Goal: Task Accomplishment & Management: Complete application form

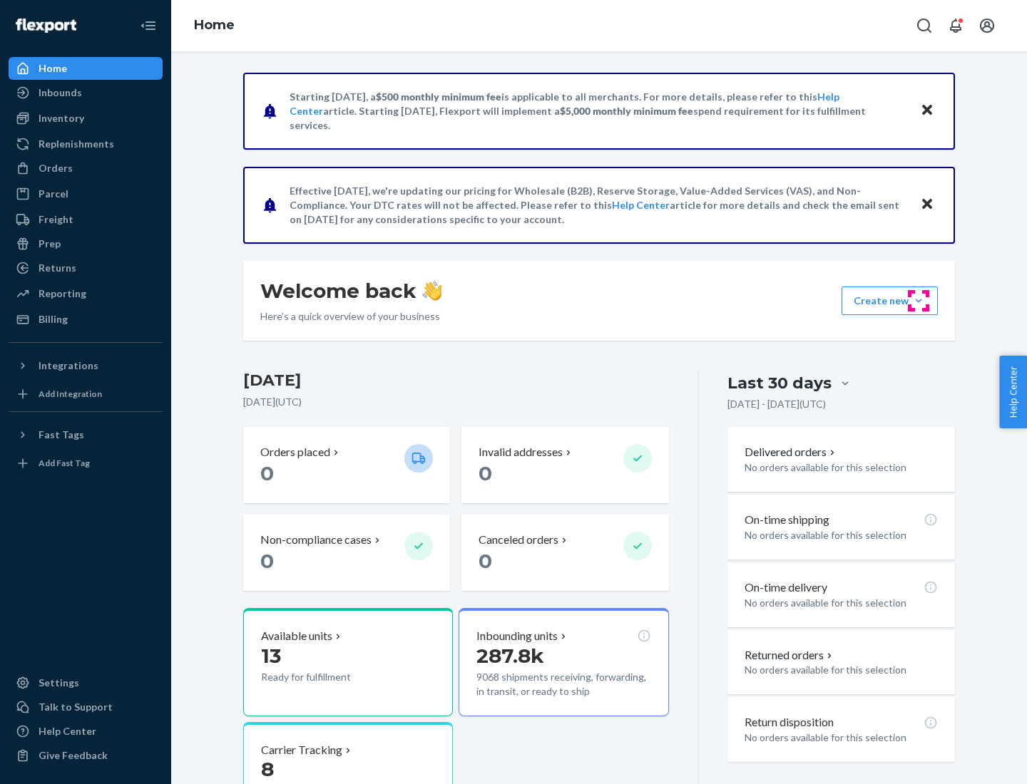
click at [918, 301] on button "Create new Create new inbound Create new order Create new product" at bounding box center [889, 301] width 96 height 29
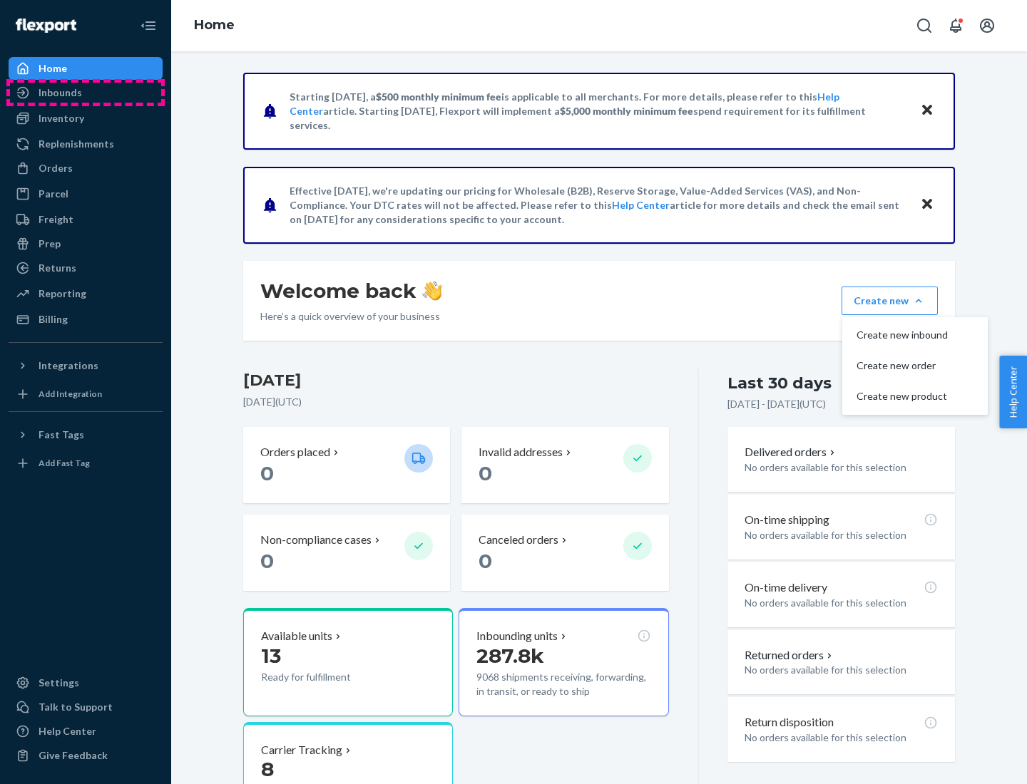
click at [86, 93] on div "Inbounds" at bounding box center [85, 93] width 151 height 20
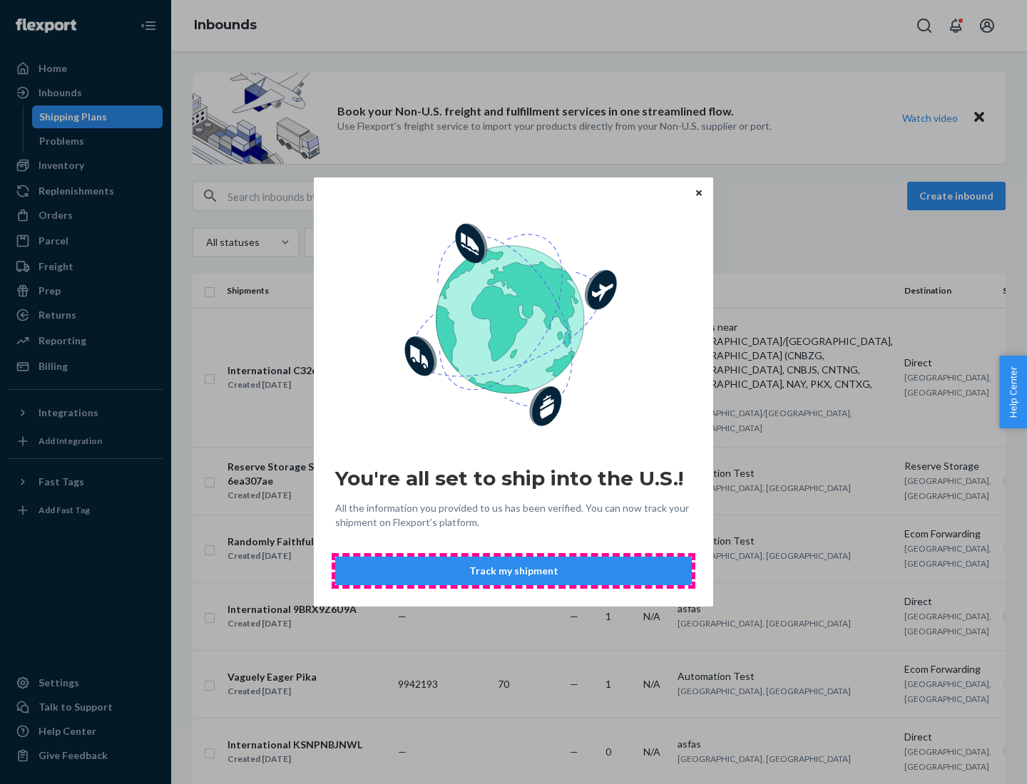
click at [513, 571] on button "Track my shipment" at bounding box center [513, 571] width 357 height 29
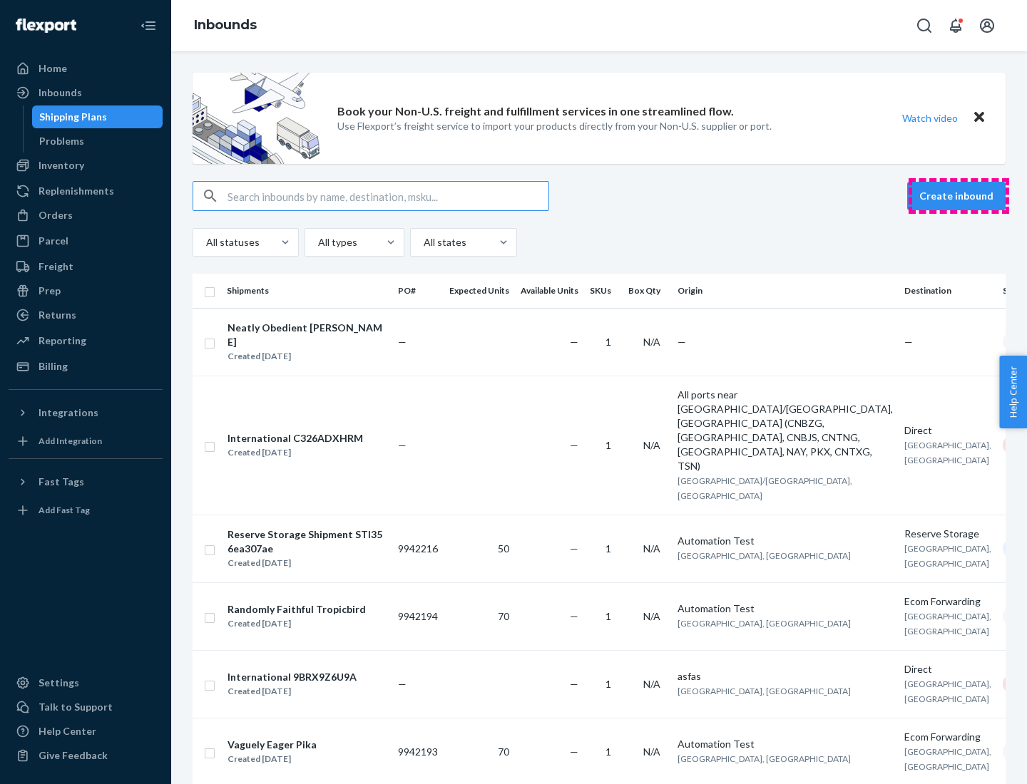
click at [958, 196] on button "Create inbound" at bounding box center [956, 196] width 98 height 29
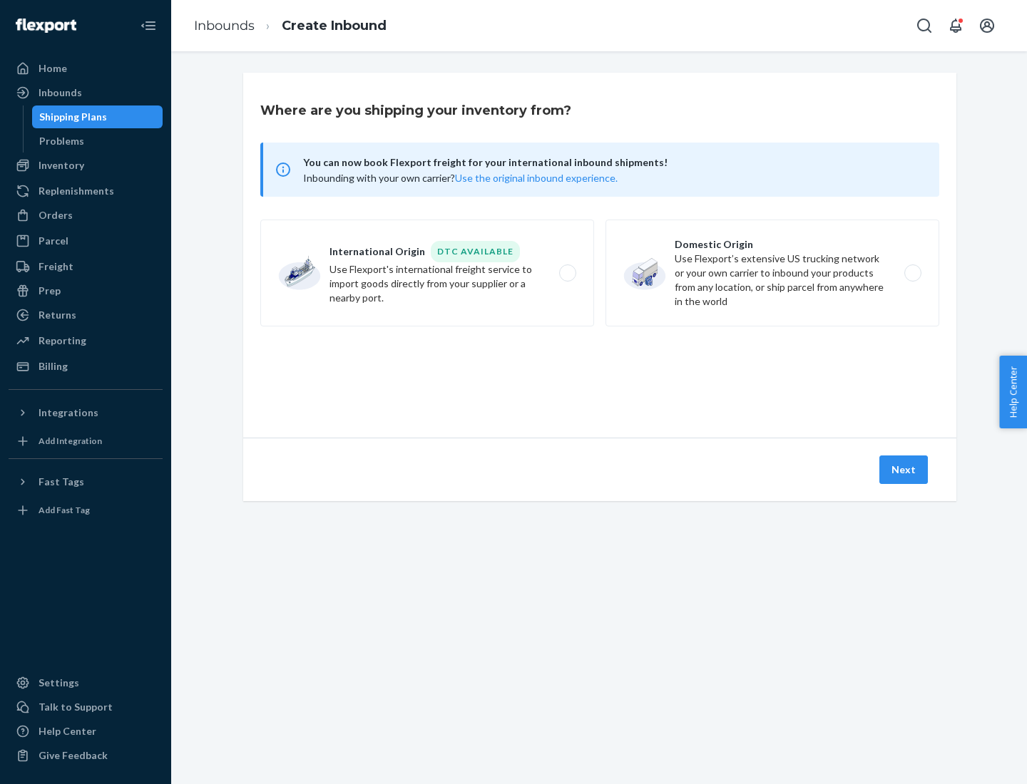
click at [427, 273] on label "International Origin DTC Available Use Flexport's international freight service…" at bounding box center [427, 273] width 334 height 107
click at [567, 273] on input "International Origin DTC Available Use Flexport's international freight service…" at bounding box center [571, 273] width 9 height 9
radio input "true"
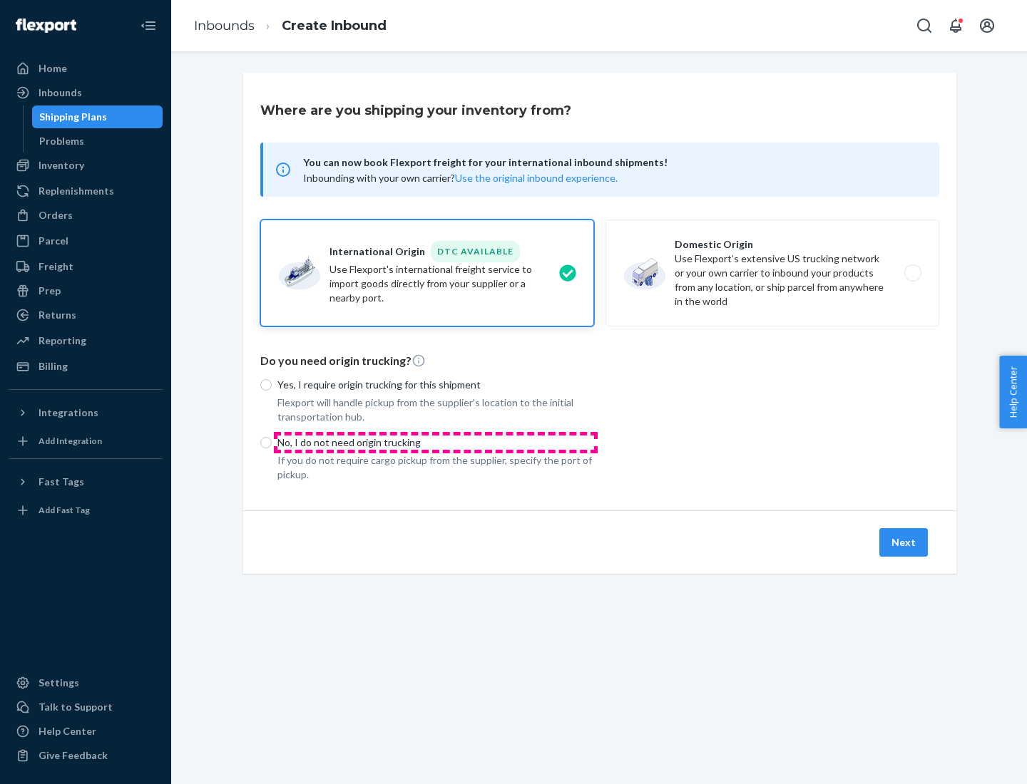
click at [436, 442] on p "No, I do not need origin trucking" at bounding box center [435, 443] width 317 height 14
click at [272, 442] on input "No, I do not need origin trucking" at bounding box center [265, 442] width 11 height 11
radio input "true"
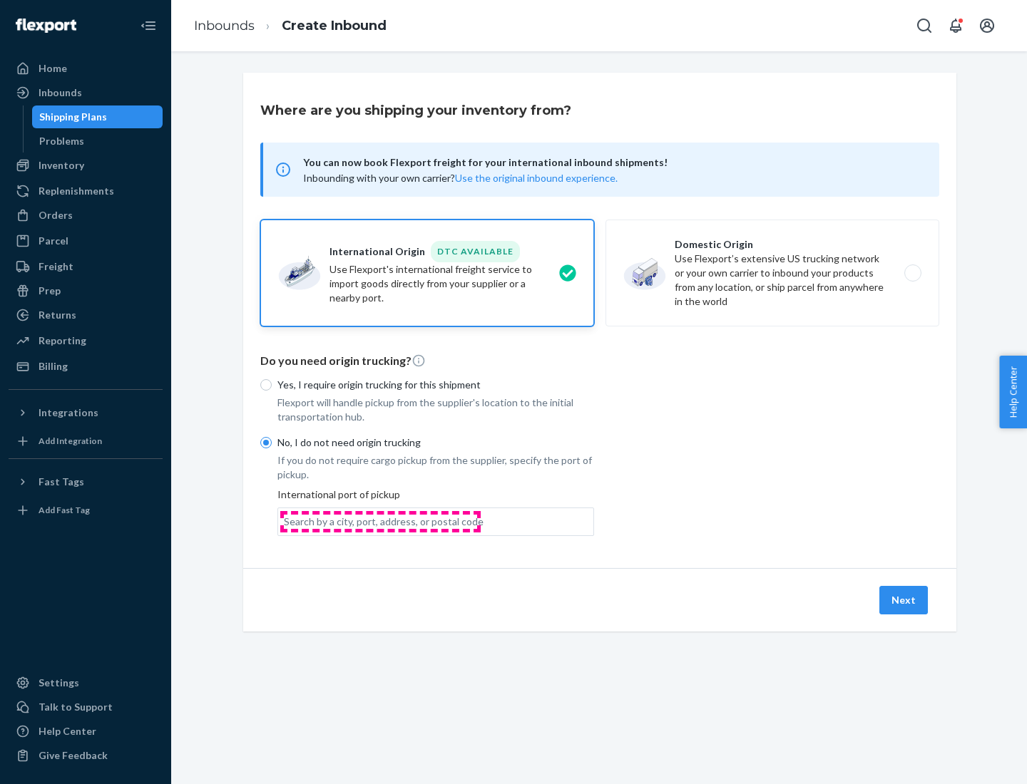
click at [380, 521] on div "Search by a city, port, address, or postal code" at bounding box center [384, 522] width 200 height 14
click at [285, 521] on input "Search by a city, port, address, or postal code" at bounding box center [284, 522] width 1 height 14
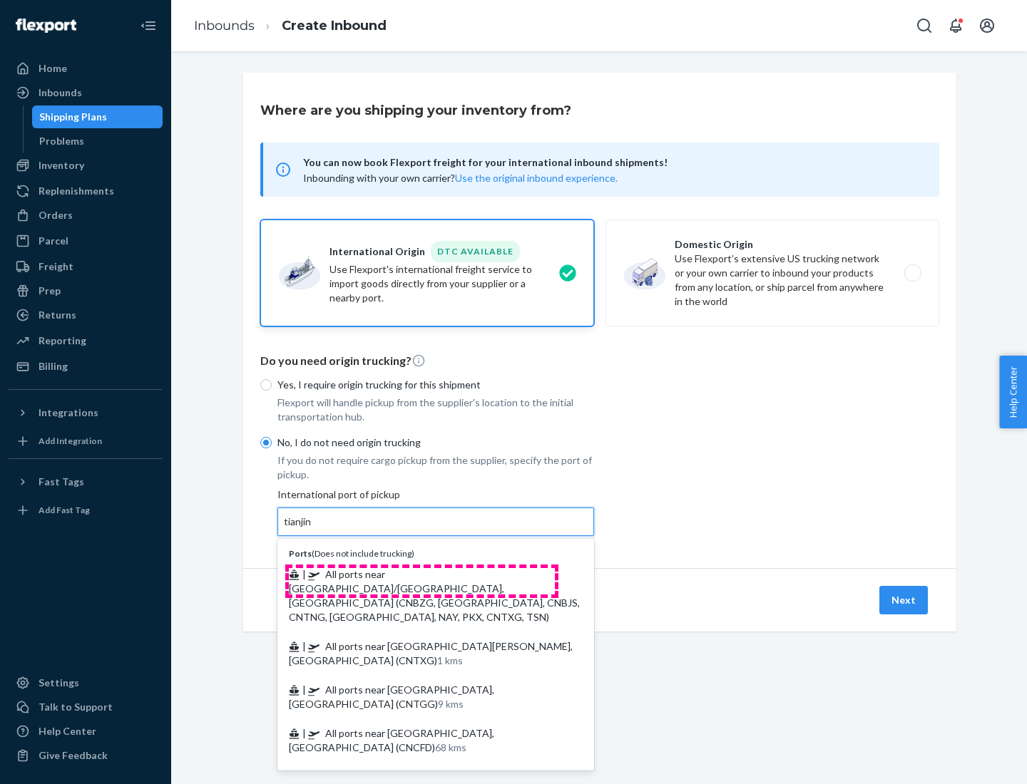
click at [421, 574] on span "| All ports near [GEOGRAPHIC_DATA]/[GEOGRAPHIC_DATA], [GEOGRAPHIC_DATA] (CNBZG,…" at bounding box center [434, 595] width 291 height 55
click at [313, 529] on input "tianjin" at bounding box center [298, 522] width 29 height 14
type input "All ports near [GEOGRAPHIC_DATA]/[GEOGRAPHIC_DATA], [GEOGRAPHIC_DATA] (CNBZG, […"
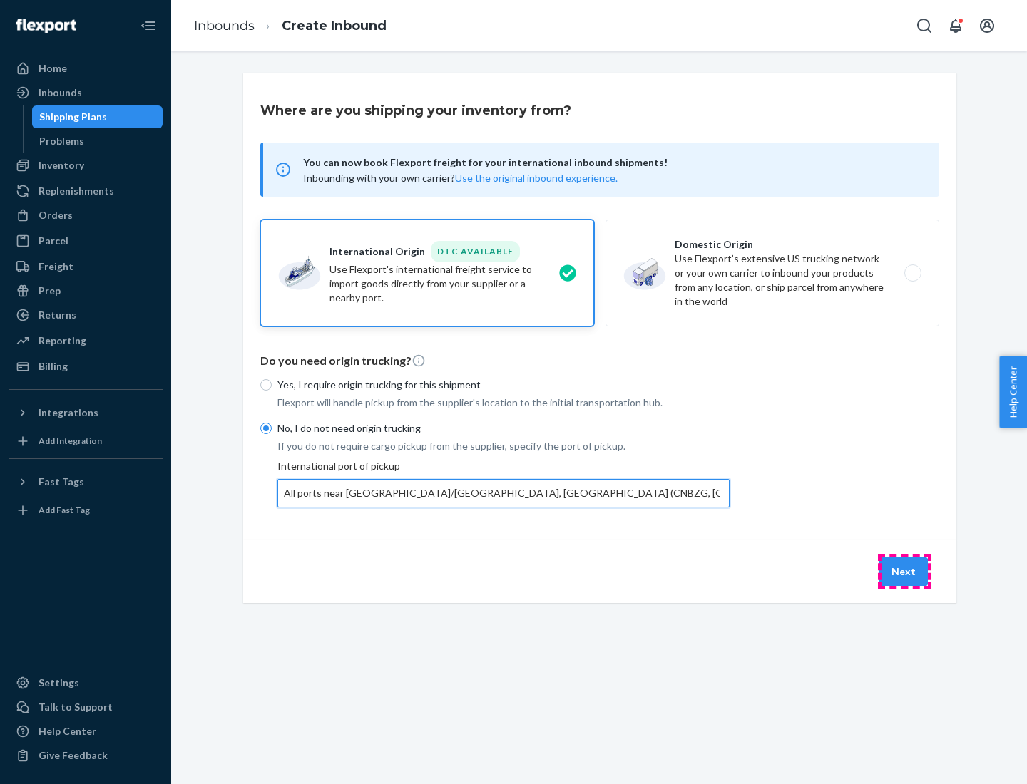
click at [904, 571] on button "Next" at bounding box center [903, 572] width 48 height 29
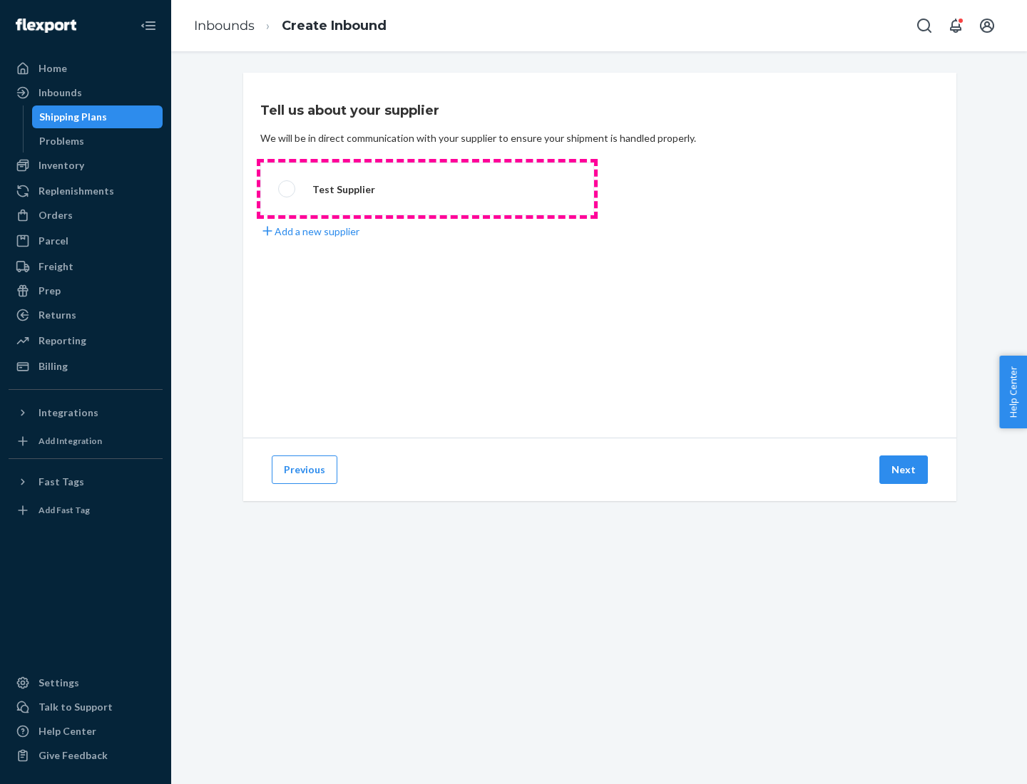
click at [427, 189] on label "Test Supplier" at bounding box center [427, 189] width 334 height 53
click at [287, 189] on input "Test Supplier" at bounding box center [282, 189] width 9 height 9
radio input "true"
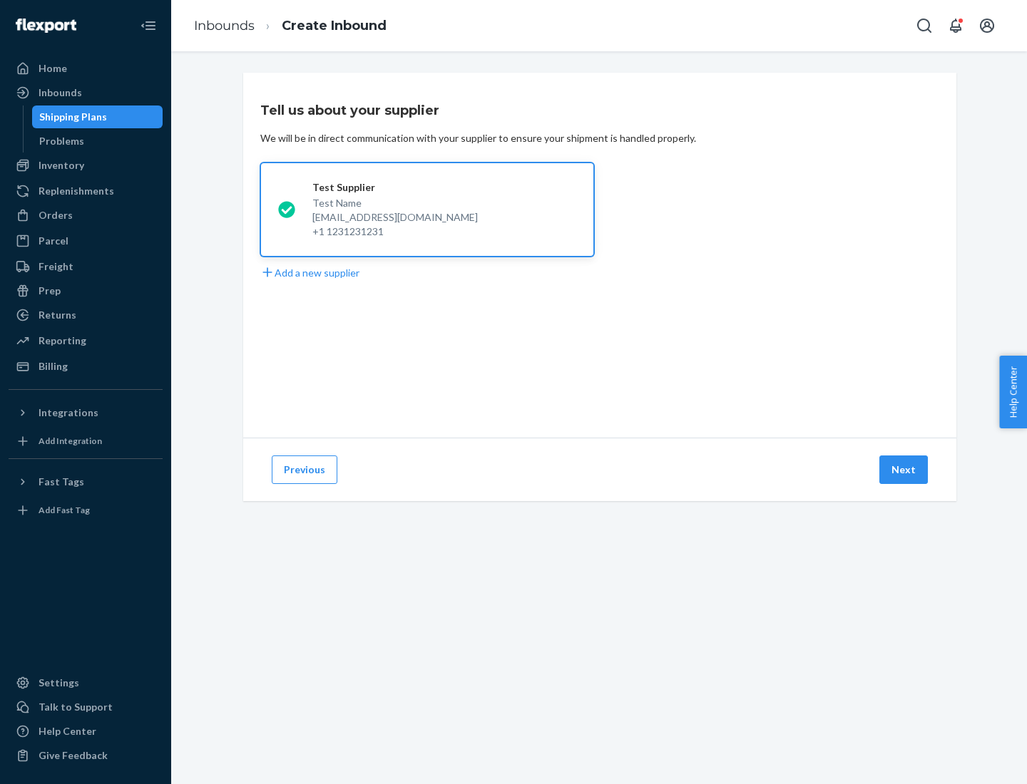
click at [904, 470] on button "Next" at bounding box center [903, 470] width 48 height 29
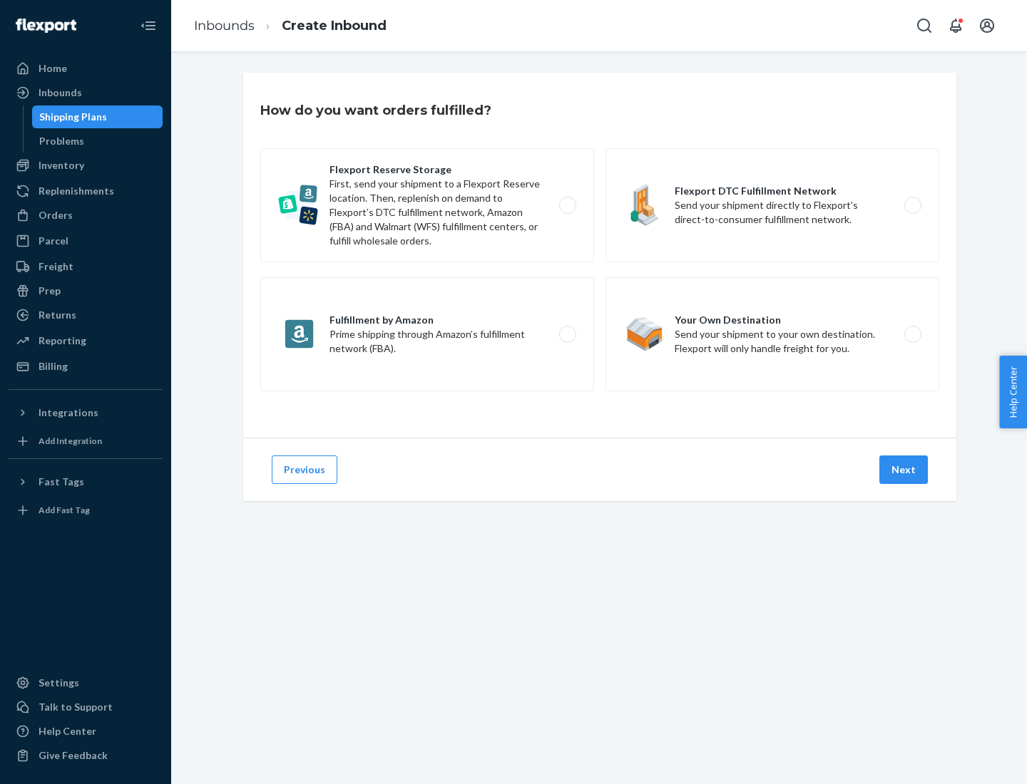
click at [427, 205] on label "Flexport Reserve Storage First, send your shipment to a Flexport Reserve locati…" at bounding box center [427, 205] width 334 height 114
click at [567, 205] on input "Flexport Reserve Storage First, send your shipment to a Flexport Reserve locati…" at bounding box center [571, 205] width 9 height 9
radio input "true"
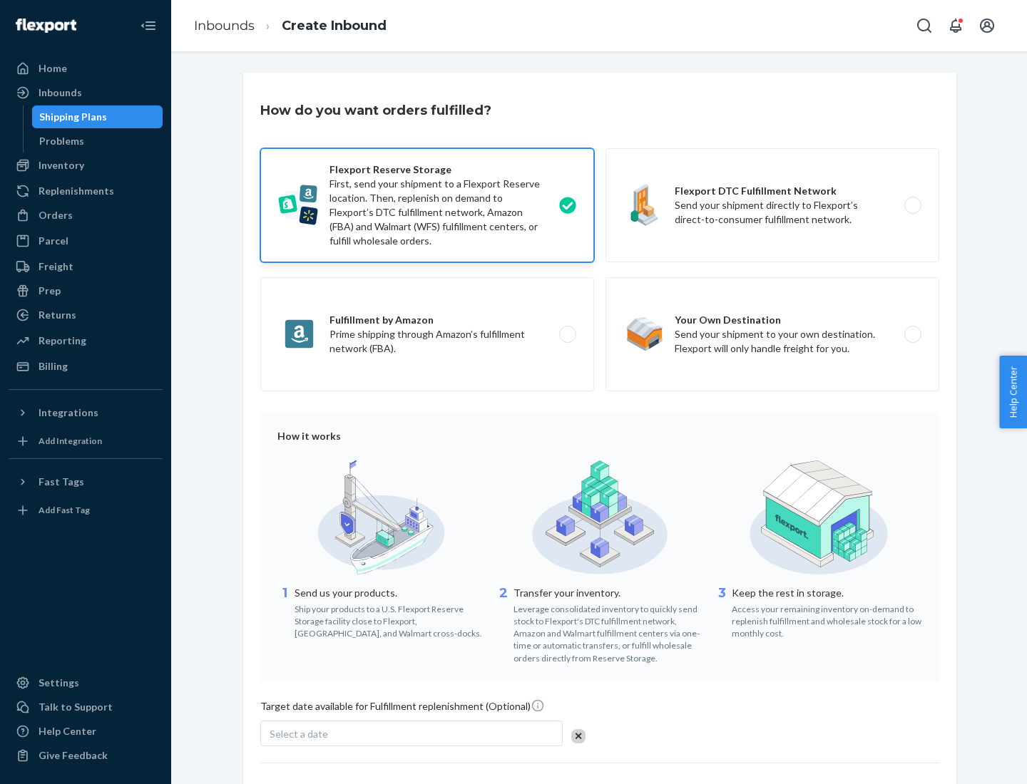
scroll to position [117, 0]
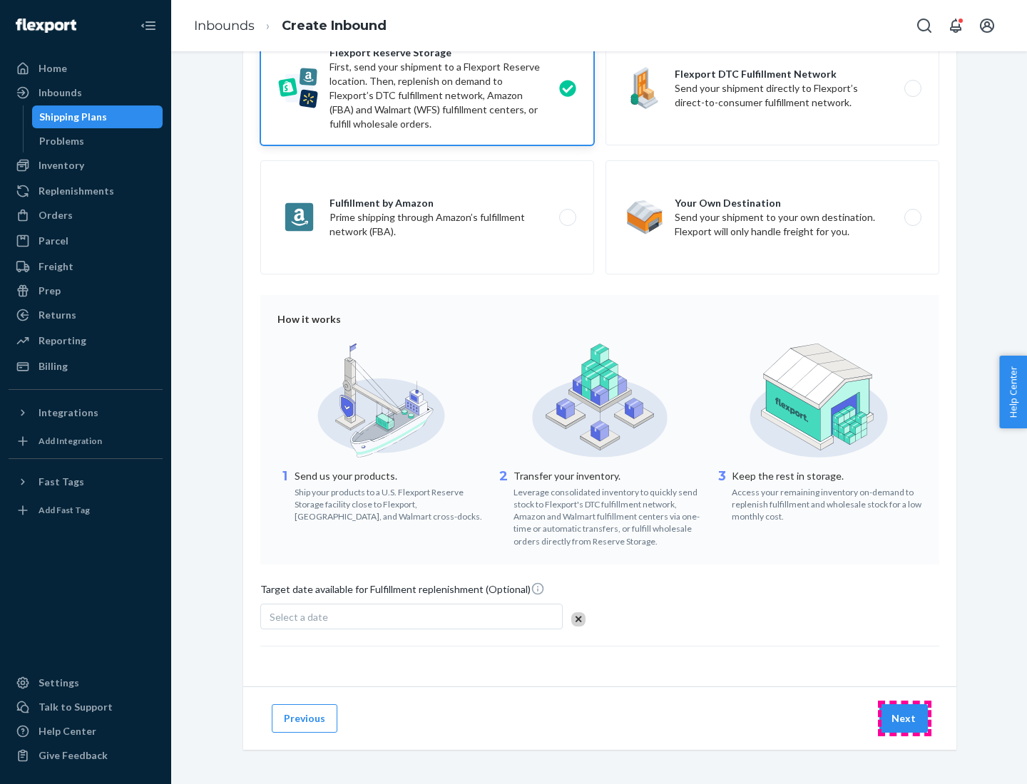
click at [904, 718] on button "Next" at bounding box center [903, 718] width 48 height 29
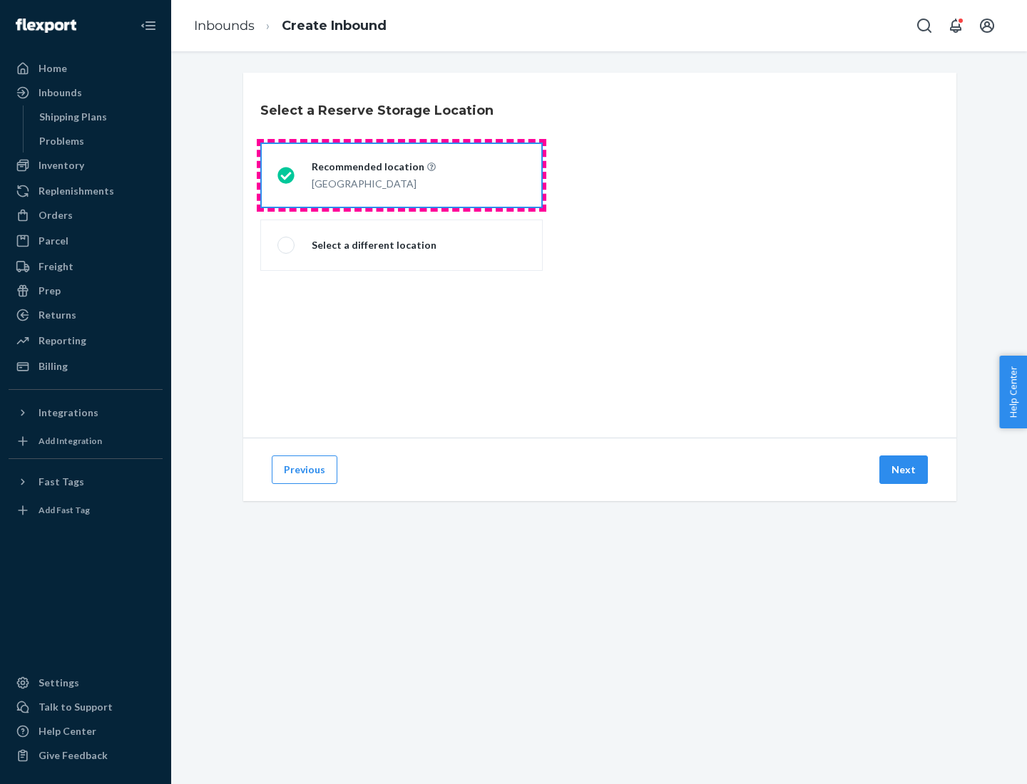
click at [401, 175] on div "[GEOGRAPHIC_DATA]" at bounding box center [374, 182] width 124 height 17
click at [287, 175] on input "Recommended location [GEOGRAPHIC_DATA]" at bounding box center [281, 175] width 9 height 9
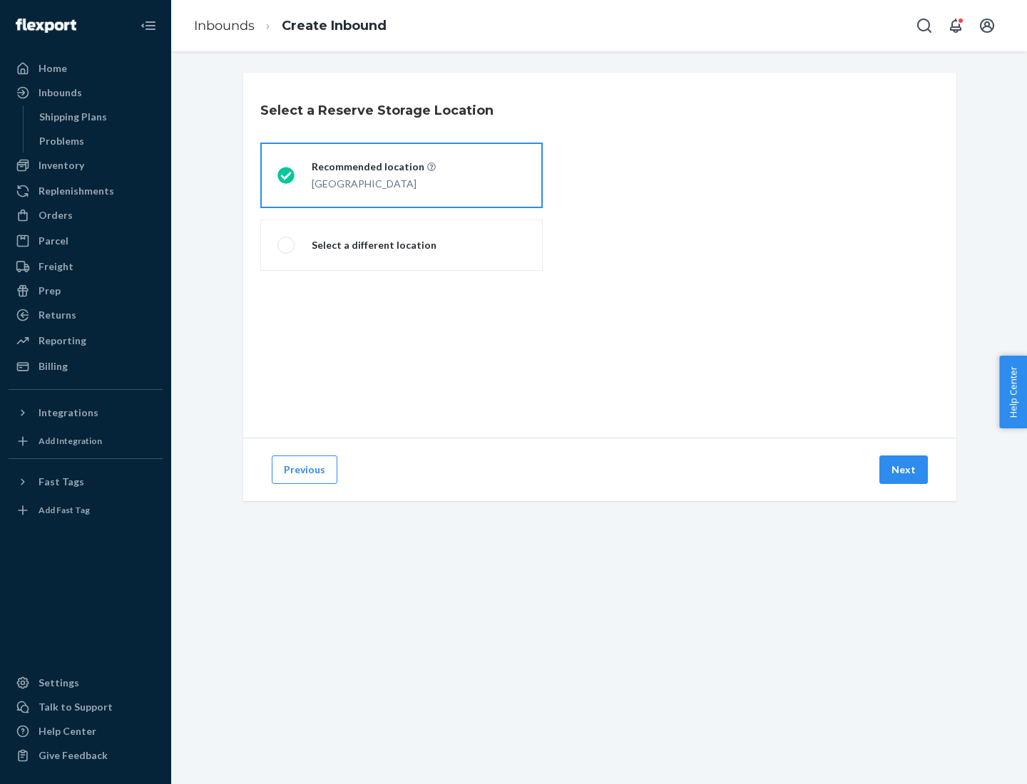
click at [904, 470] on button "Next" at bounding box center [903, 470] width 48 height 29
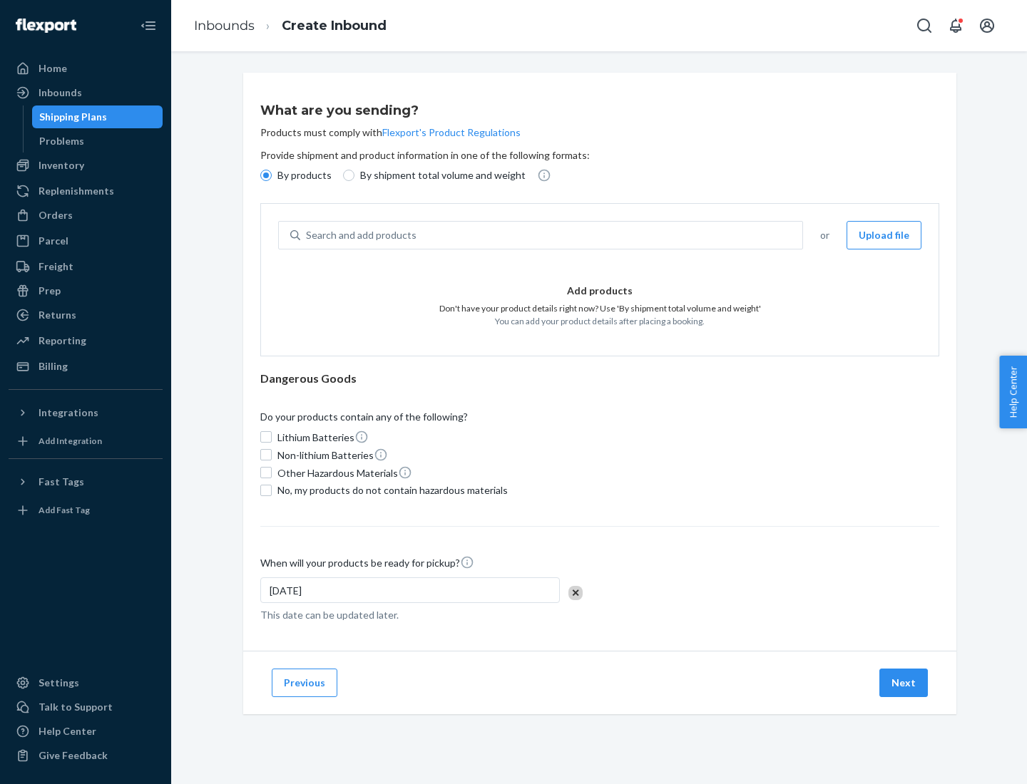
click at [552, 235] on div "Search and add products" at bounding box center [551, 235] width 502 height 26
click at [307, 235] on input "Search and add products" at bounding box center [306, 235] width 1 height 14
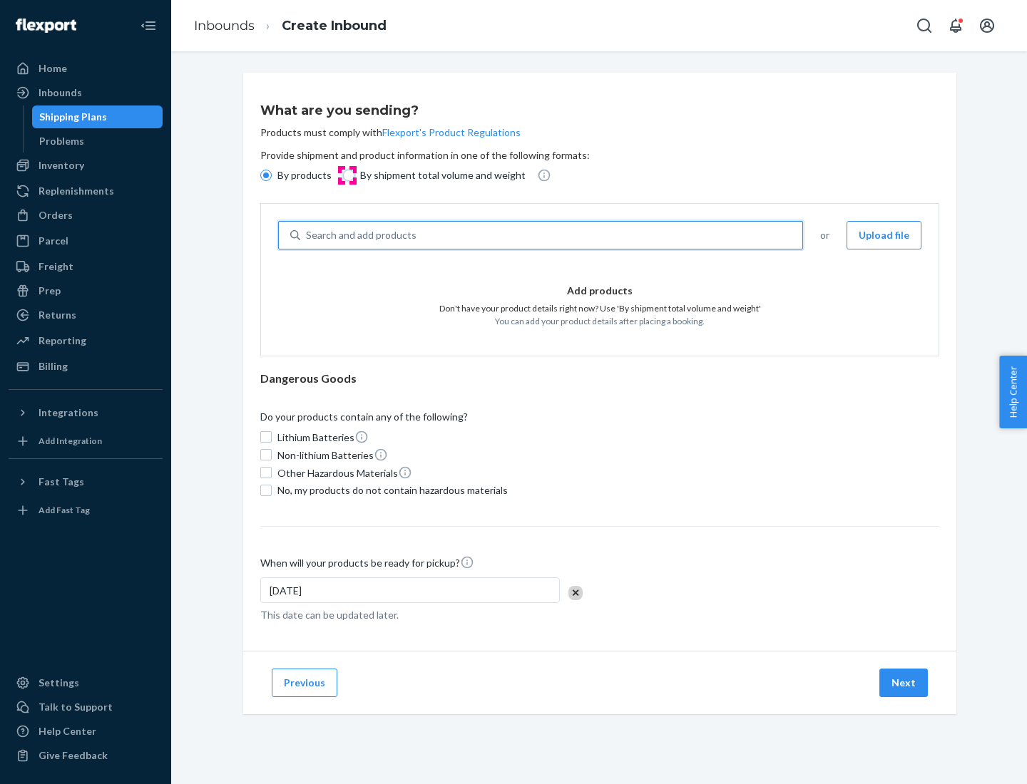
click at [347, 175] on input "By shipment total volume and weight" at bounding box center [348, 175] width 11 height 11
radio input "true"
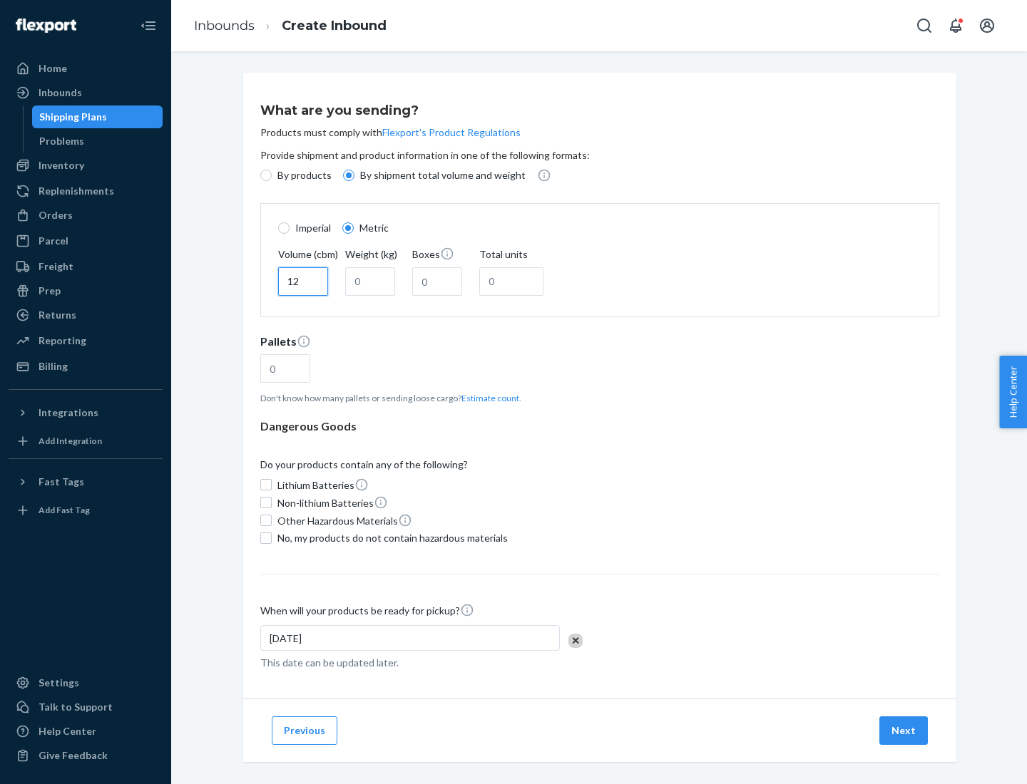
type input "12"
type input "22"
type input "222"
type input "121"
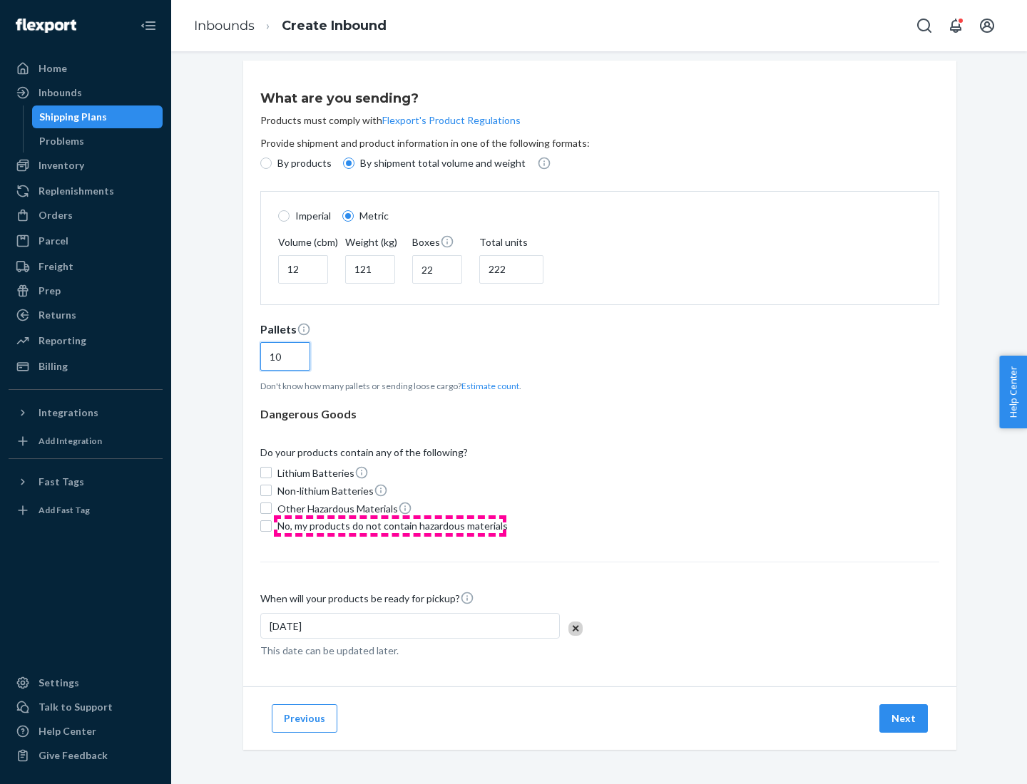
type input "10"
click at [390, 526] on span "No, my products do not contain hazardous materials" at bounding box center [392, 526] width 230 height 14
click at [272, 526] on input "No, my products do not contain hazardous materials" at bounding box center [265, 526] width 11 height 11
checkbox input "true"
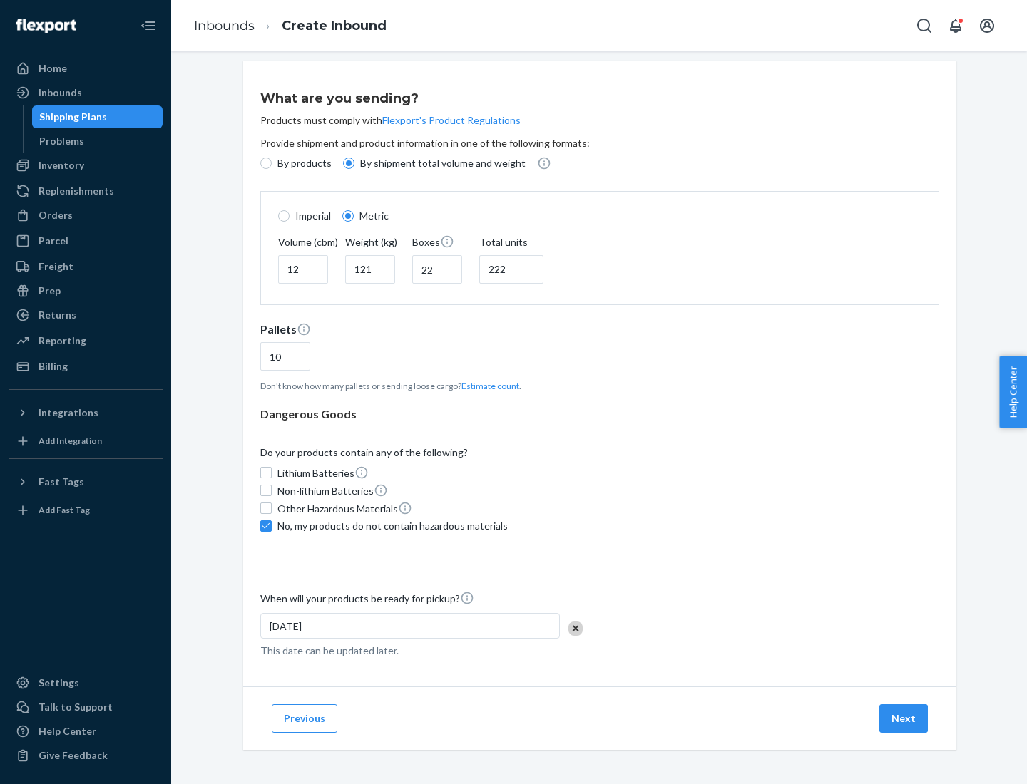
click at [904, 718] on button "Next" at bounding box center [903, 718] width 48 height 29
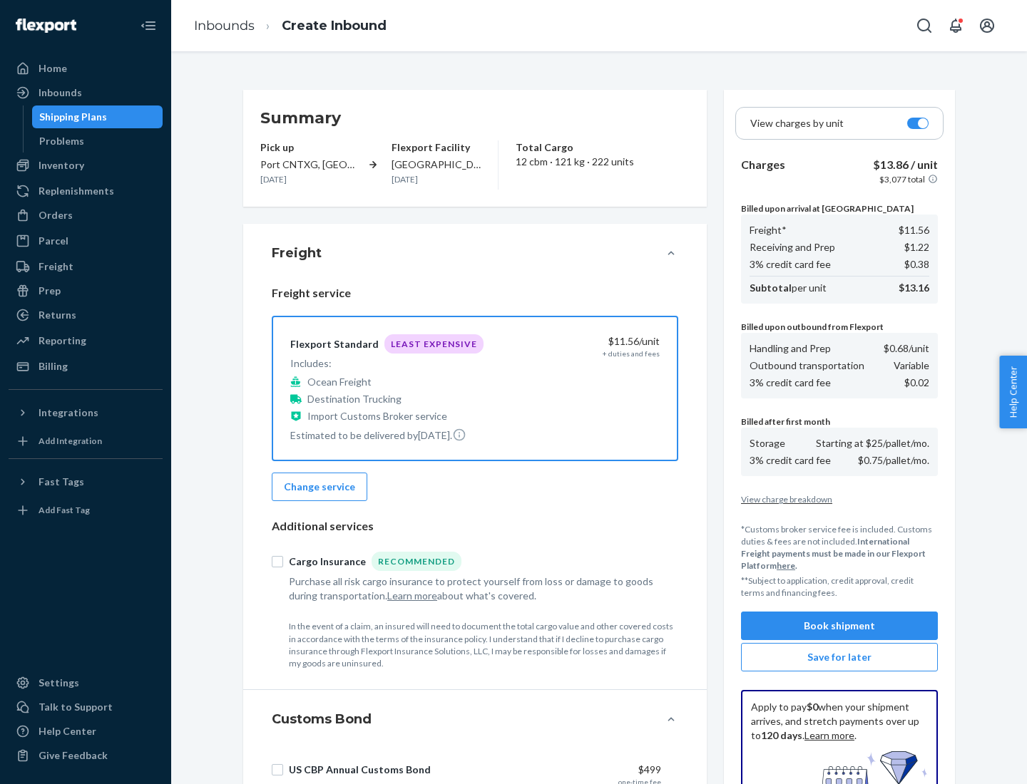
scroll to position [208, 0]
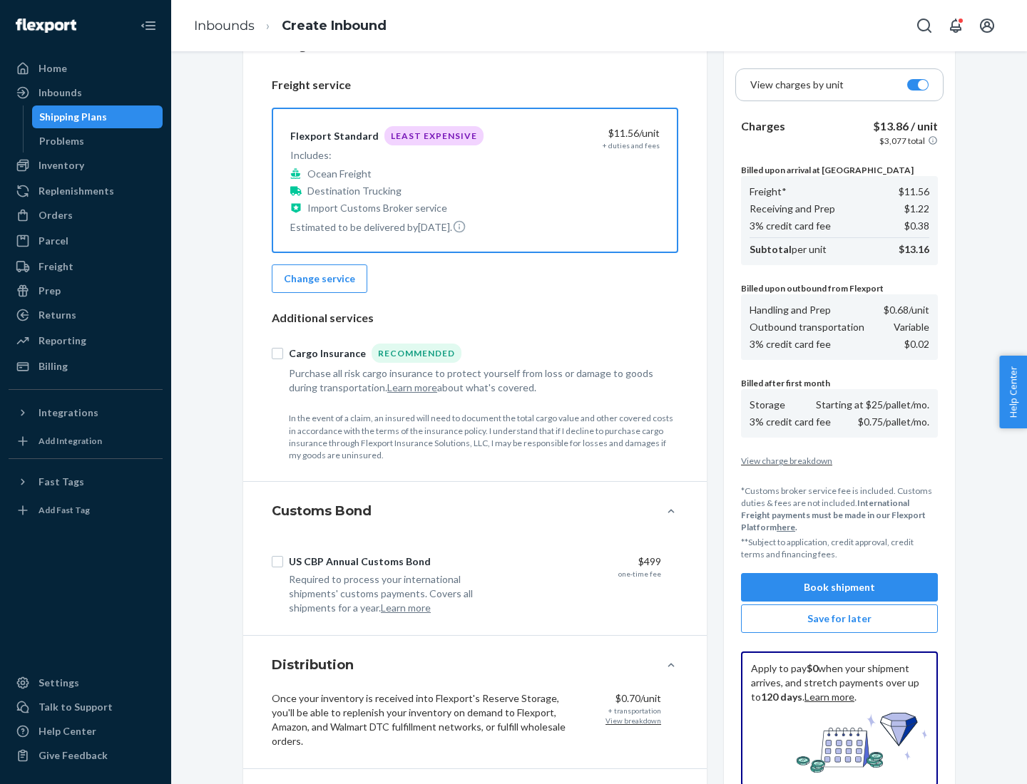
click at [839, 588] on button "Book shipment" at bounding box center [839, 587] width 197 height 29
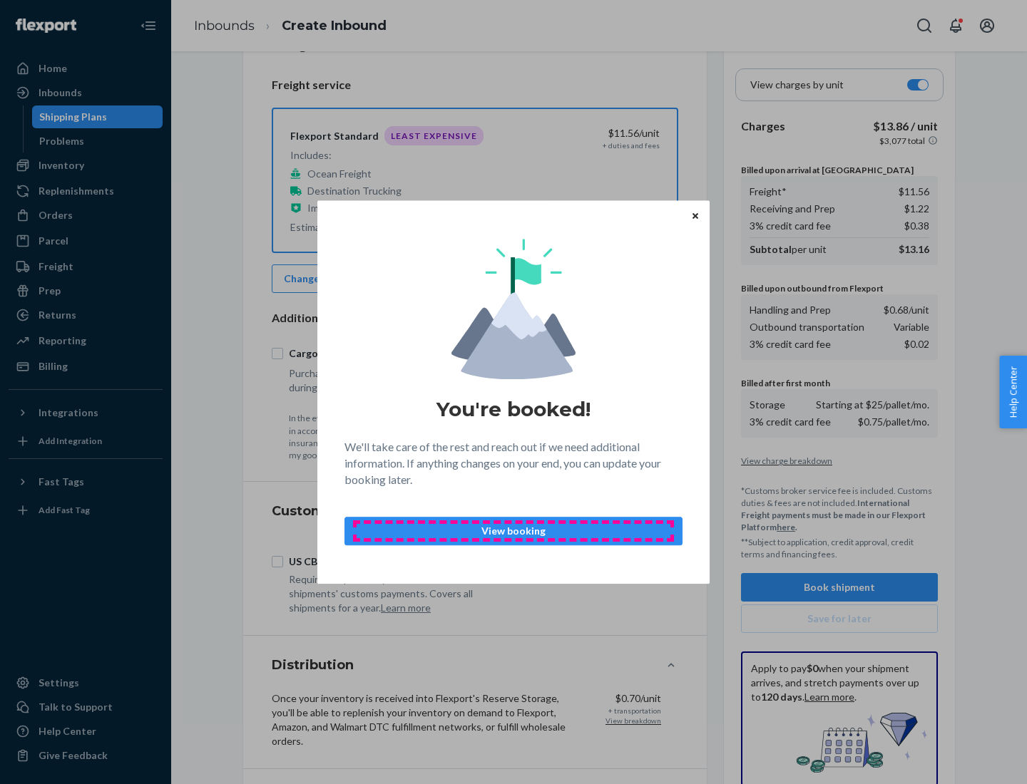
click at [513, 531] on p "View booking" at bounding box center [514, 531] width 314 height 14
